Goal: Navigation & Orientation: Find specific page/section

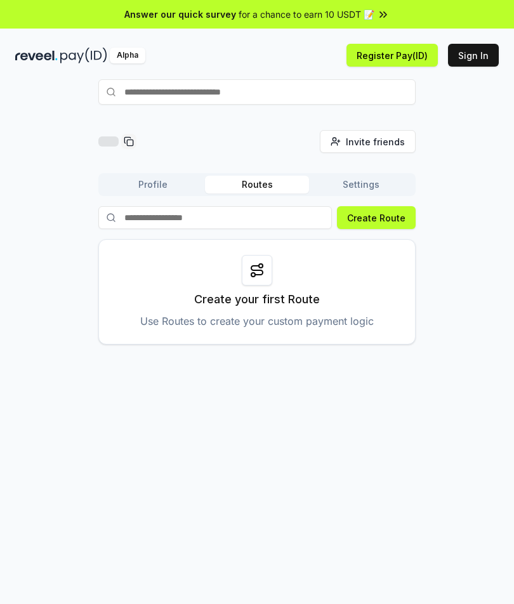
click at [164, 179] on button "Profile" at bounding box center [153, 185] width 104 height 18
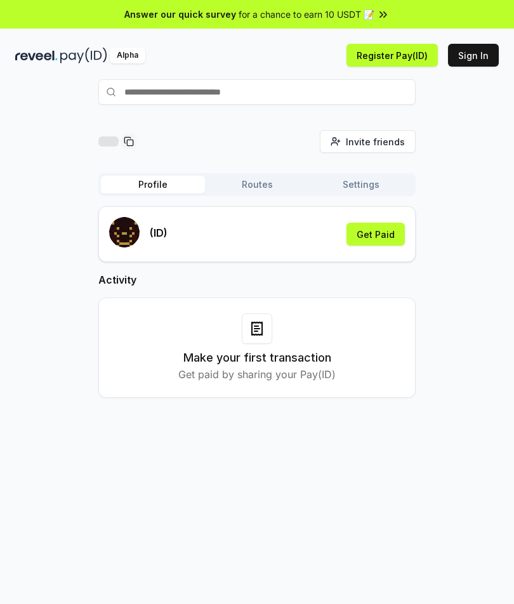
click at [258, 179] on button "Routes" at bounding box center [257, 185] width 104 height 18
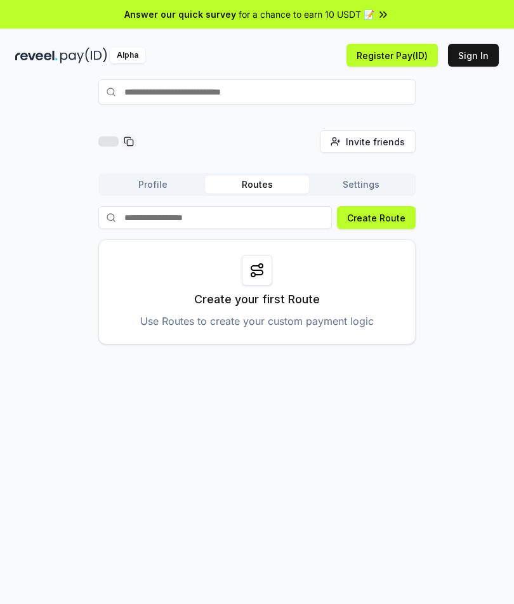
click at [478, 60] on button "Sign In" at bounding box center [473, 55] width 51 height 23
